Goal: Use online tool/utility: Utilize a website feature to perform a specific function

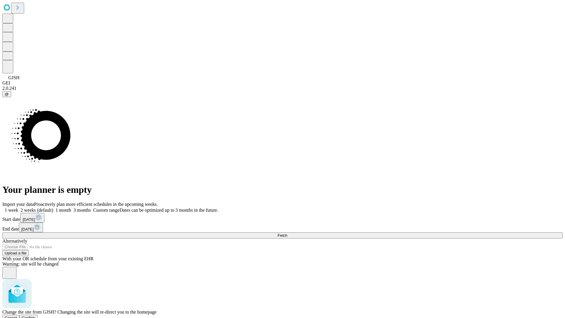
click at [36, 315] on span "Confirm" at bounding box center [29, 317] width 14 height 4
click at [18, 207] on label "1 week" at bounding box center [10, 209] width 16 height 5
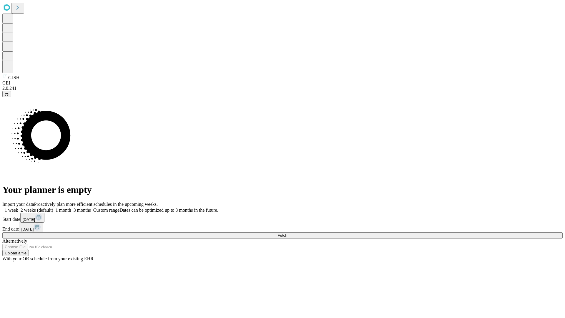
click at [287, 233] on span "Fetch" at bounding box center [283, 235] width 10 height 4
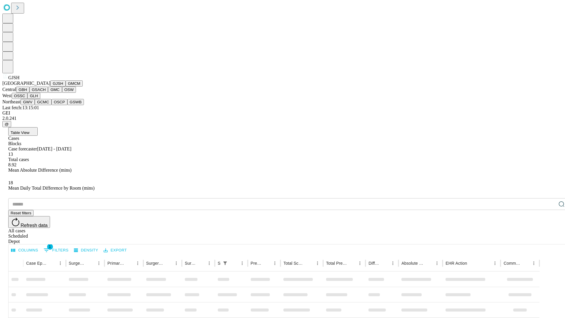
click at [66, 87] on button "GMCM" at bounding box center [74, 83] width 17 height 6
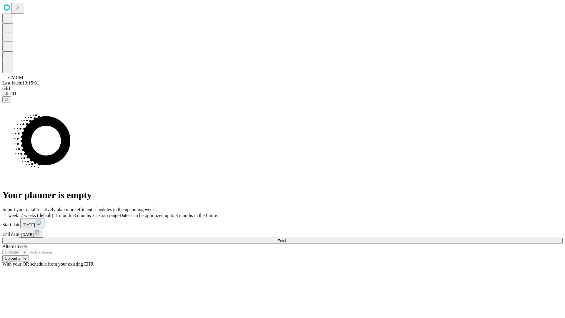
click at [18, 213] on label "1 week" at bounding box center [10, 215] width 16 height 5
click at [287, 238] on span "Fetch" at bounding box center [283, 240] width 10 height 4
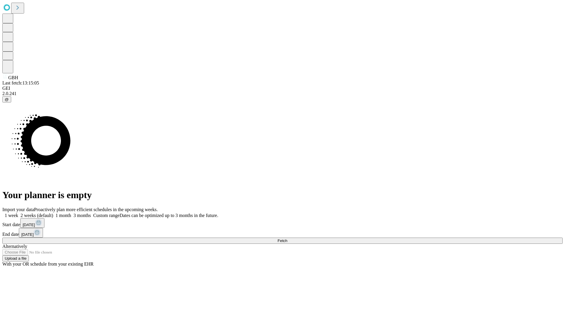
click at [287, 238] on span "Fetch" at bounding box center [283, 240] width 10 height 4
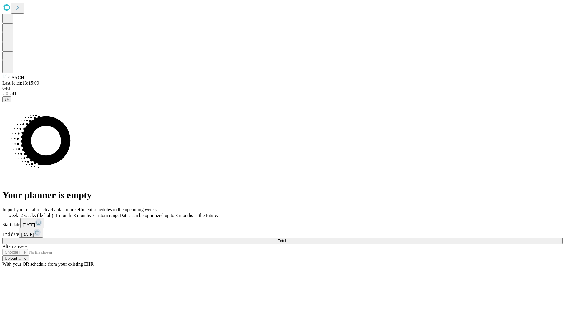
click at [18, 213] on label "1 week" at bounding box center [10, 215] width 16 height 5
click at [287, 238] on span "Fetch" at bounding box center [283, 240] width 10 height 4
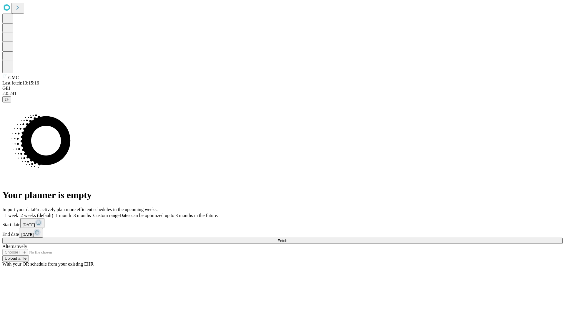
click at [18, 213] on label "1 week" at bounding box center [10, 215] width 16 height 5
click at [287, 238] on span "Fetch" at bounding box center [283, 240] width 10 height 4
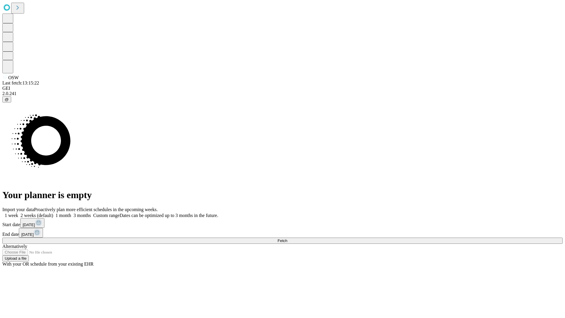
click at [18, 213] on label "1 week" at bounding box center [10, 215] width 16 height 5
click at [287, 238] on span "Fetch" at bounding box center [283, 240] width 10 height 4
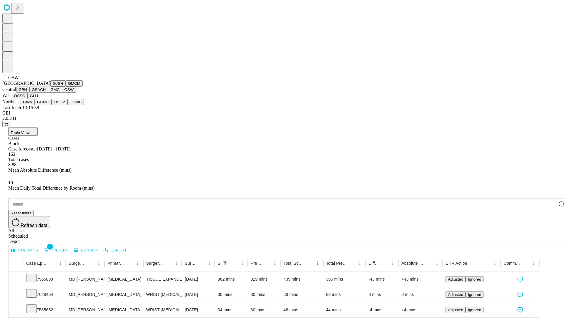
click at [28, 99] on button "OSSC" at bounding box center [20, 96] width 16 height 6
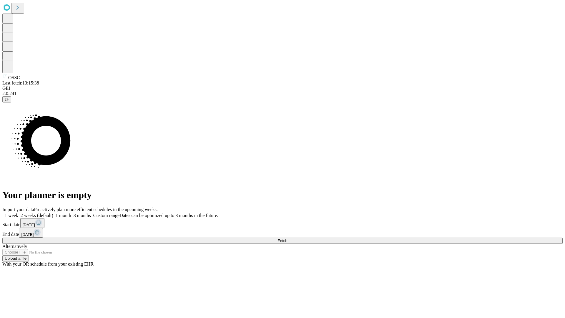
click at [18, 213] on label "1 week" at bounding box center [10, 215] width 16 height 5
click at [287, 238] on span "Fetch" at bounding box center [283, 240] width 10 height 4
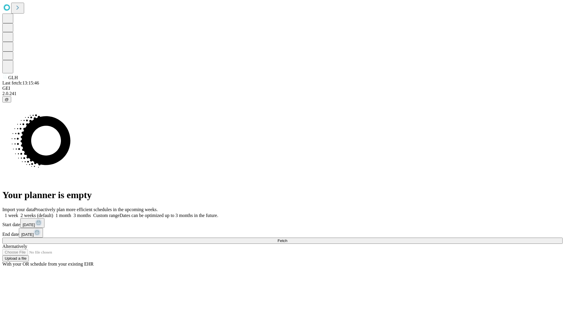
click at [18, 213] on label "1 week" at bounding box center [10, 215] width 16 height 5
click at [287, 238] on span "Fetch" at bounding box center [283, 240] width 10 height 4
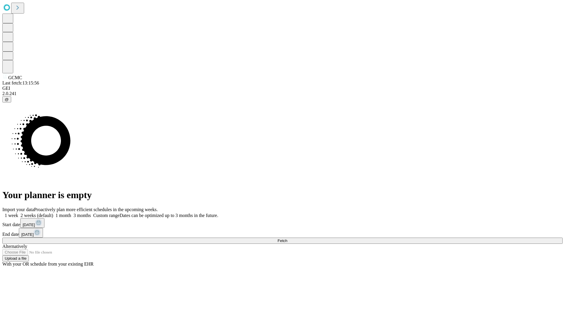
click at [18, 213] on label "1 week" at bounding box center [10, 215] width 16 height 5
click at [287, 238] on span "Fetch" at bounding box center [283, 240] width 10 height 4
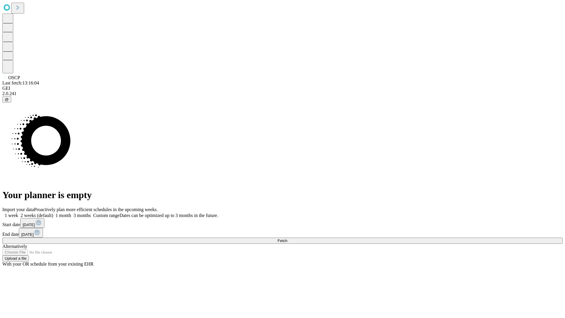
click at [18, 213] on label "1 week" at bounding box center [10, 215] width 16 height 5
click at [287, 238] on span "Fetch" at bounding box center [283, 240] width 10 height 4
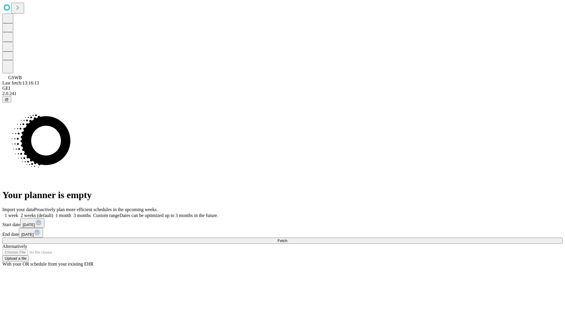
click at [18, 213] on label "1 week" at bounding box center [10, 215] width 16 height 5
click at [287, 238] on span "Fetch" at bounding box center [283, 240] width 10 height 4
